Goal: Obtain resource: Obtain resource

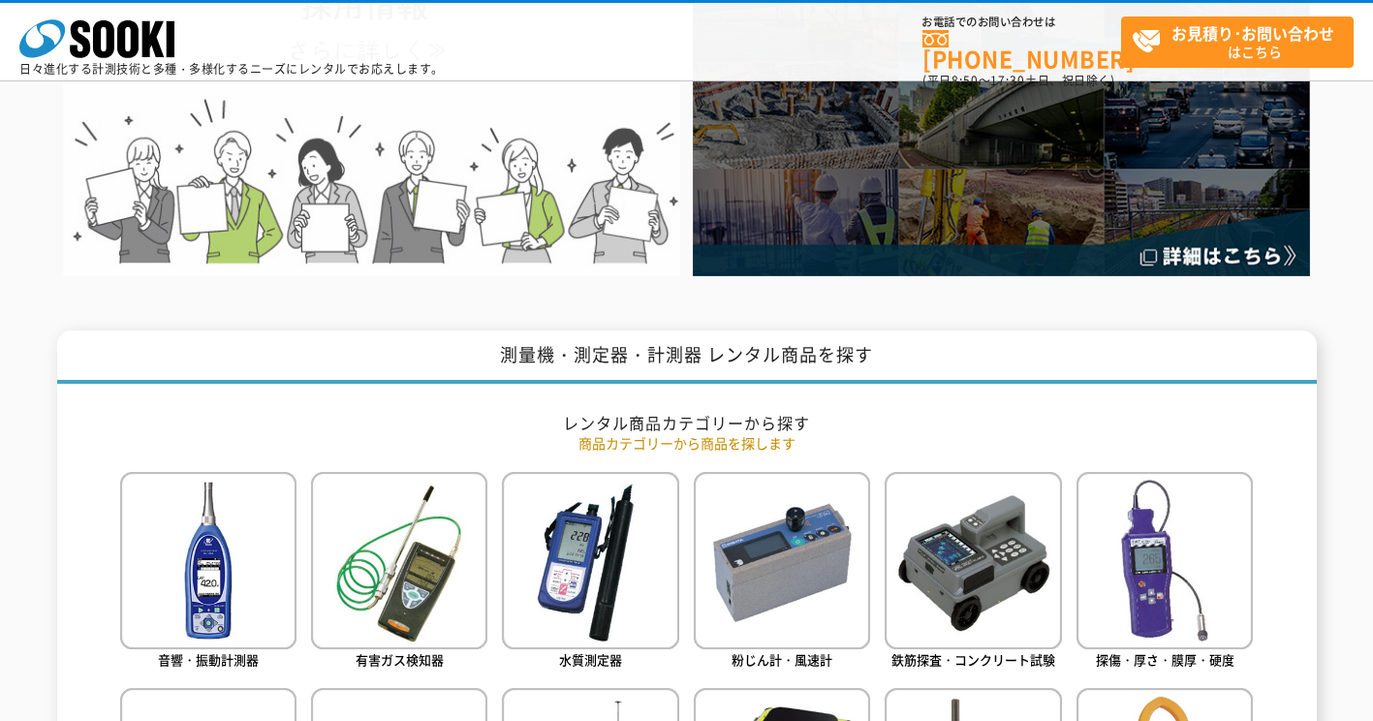
scroll to position [775, 0]
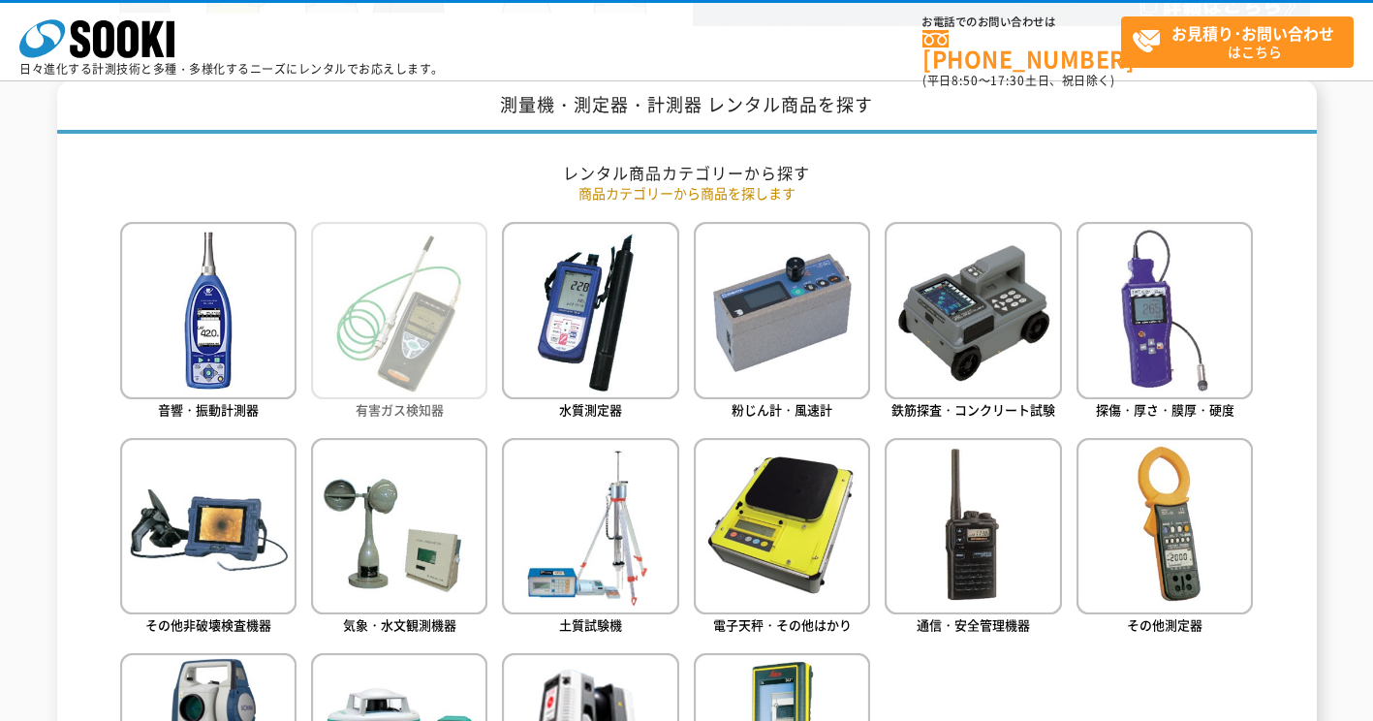
click at [438, 342] on img at bounding box center [399, 310] width 176 height 176
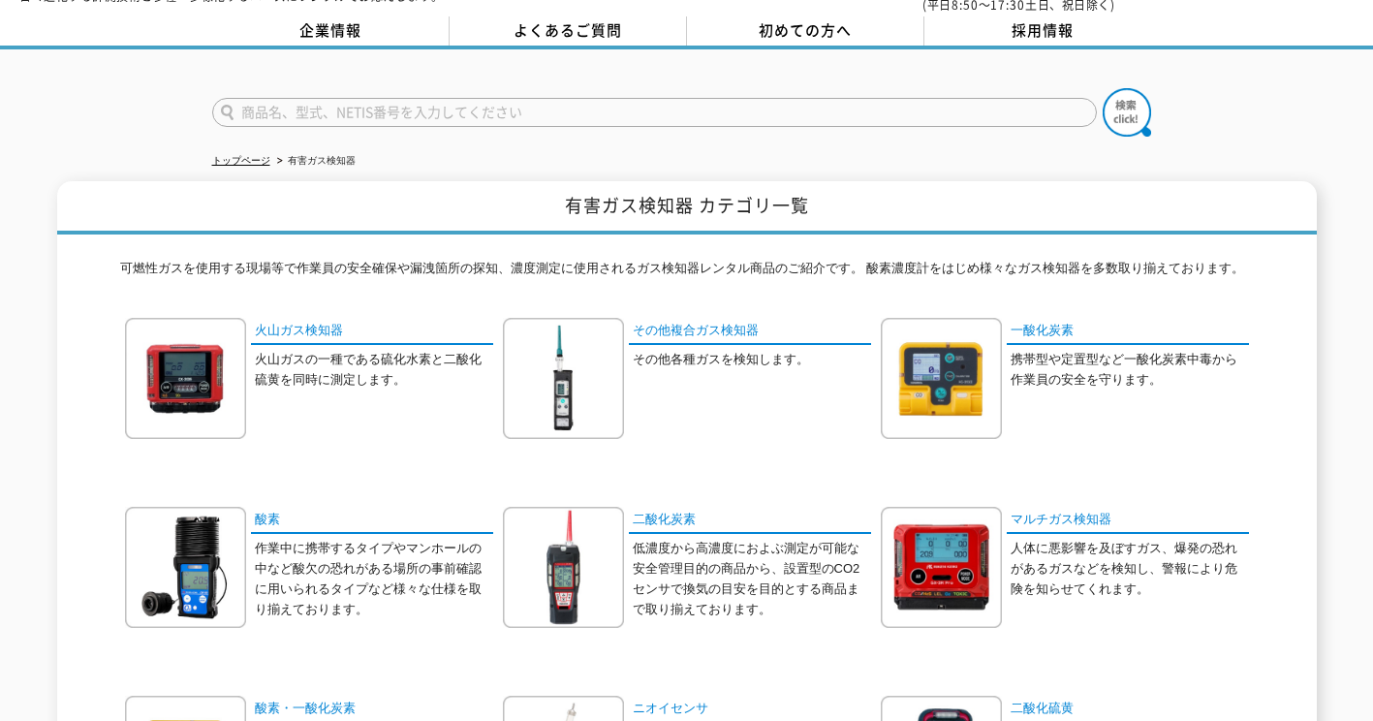
scroll to position [194, 0]
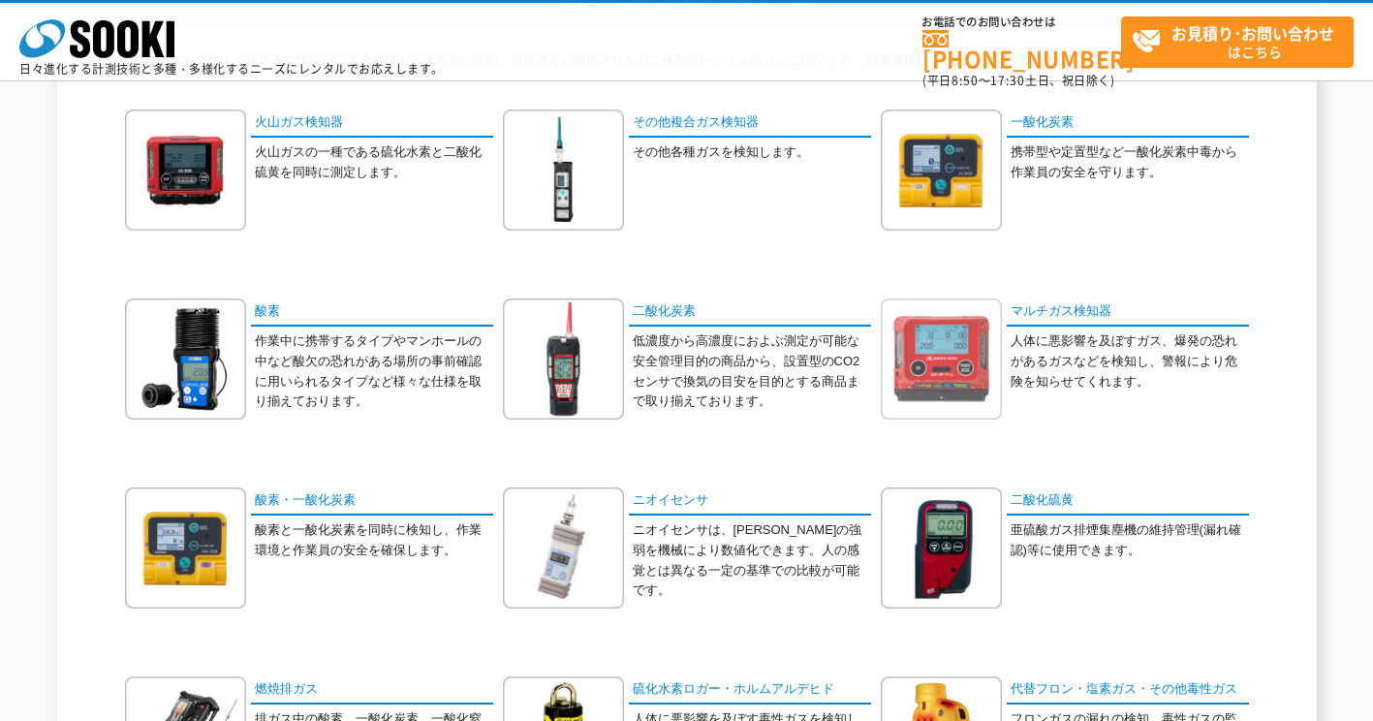
click at [918, 379] on img at bounding box center [941, 358] width 121 height 121
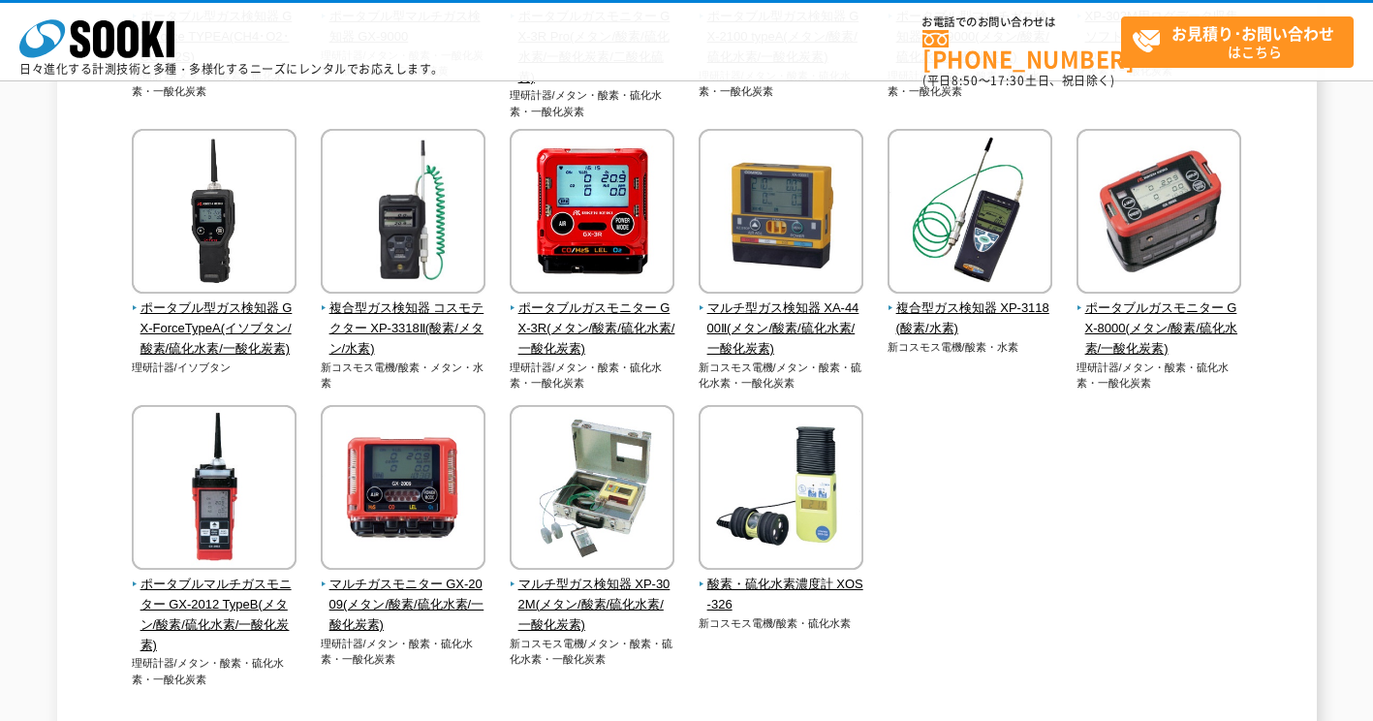
scroll to position [485, 0]
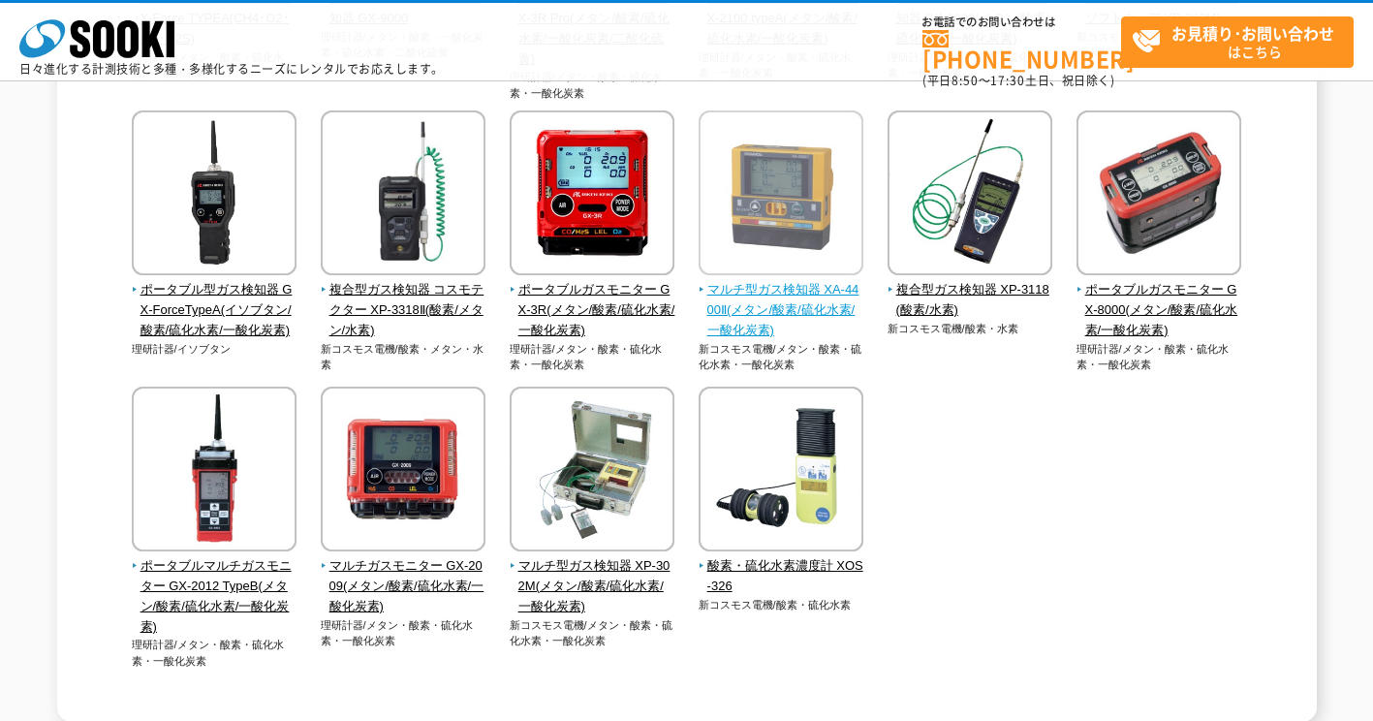
click at [755, 311] on span "マルチ型ガス検知器 XA-4400Ⅱ(メタン/酸素/硫化水素/一酸化炭素)" at bounding box center [782, 310] width 166 height 60
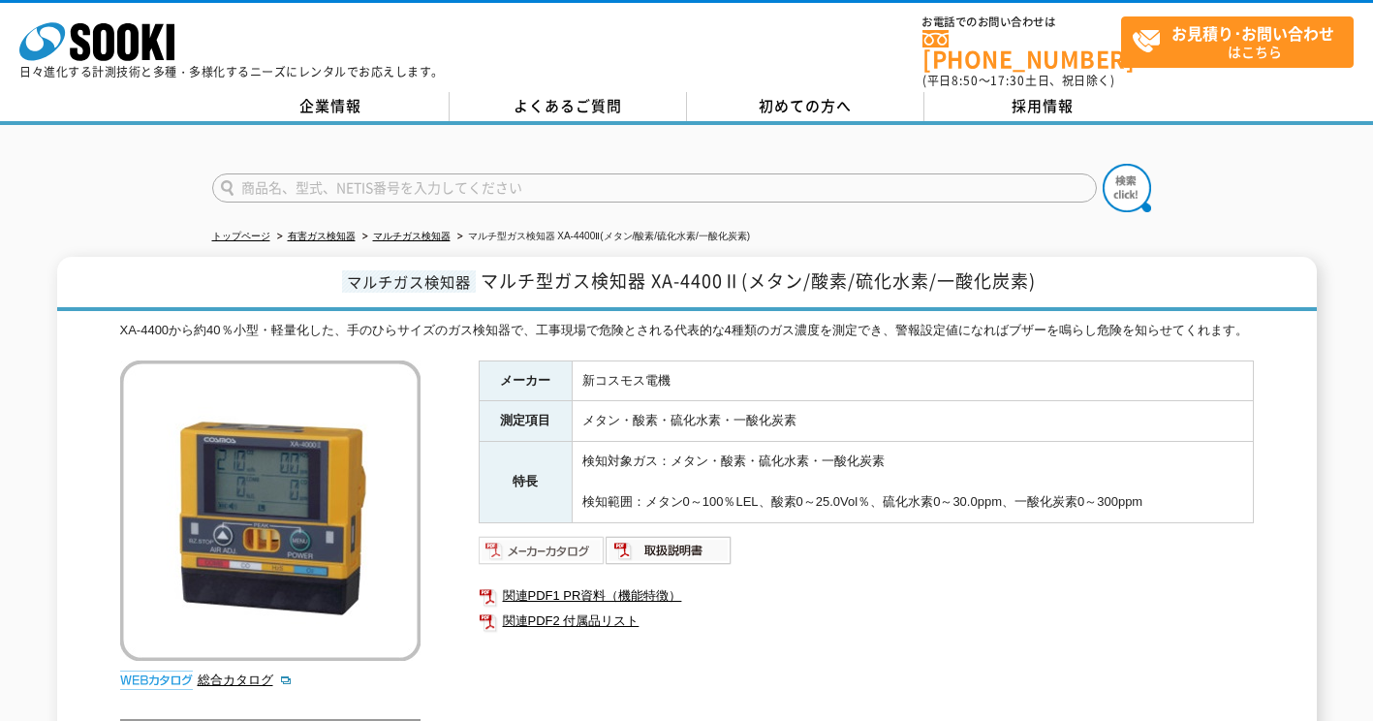
click at [518, 555] on img at bounding box center [542, 550] width 127 height 31
click at [570, 566] on img at bounding box center [542, 550] width 127 height 31
